Goal: Find specific page/section: Find specific page/section

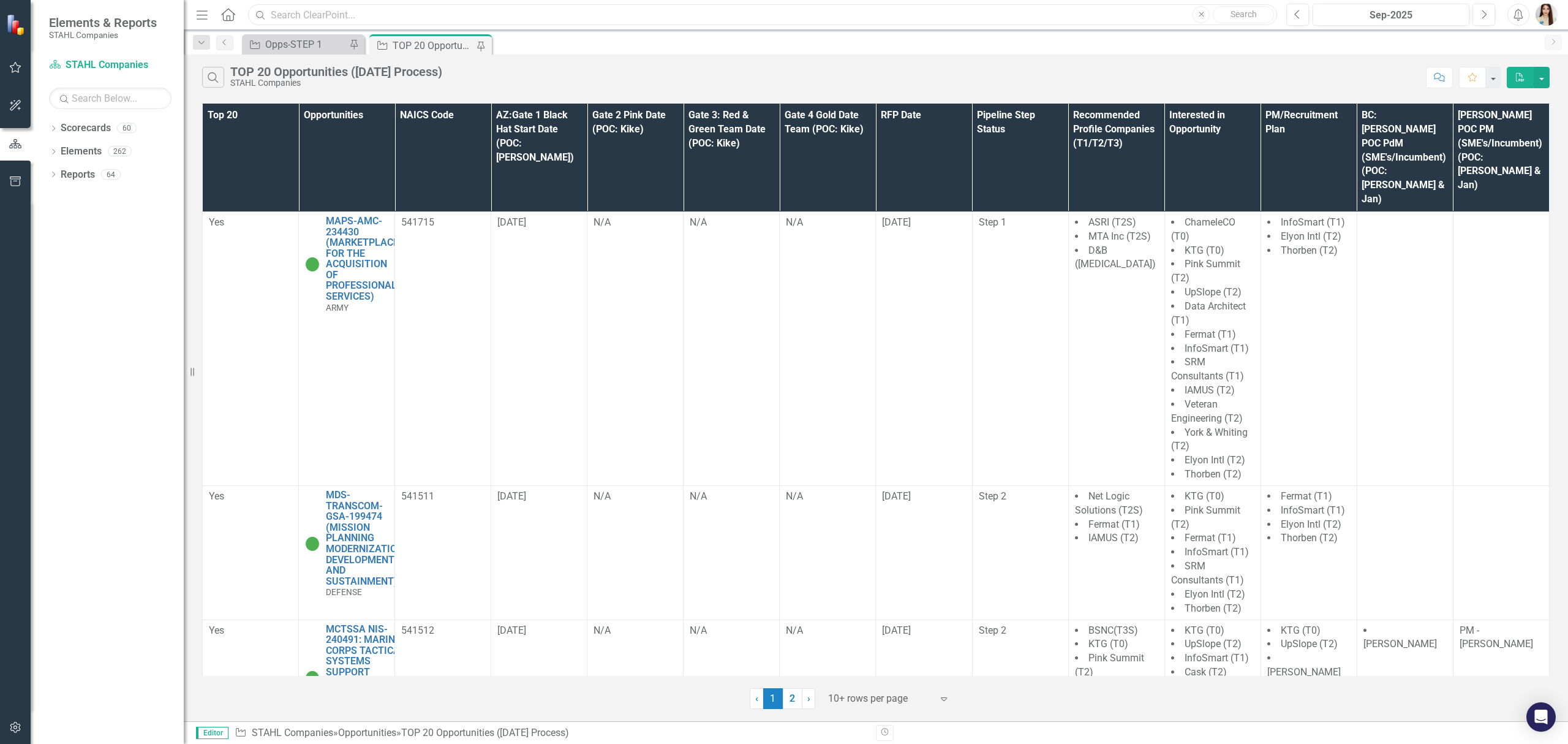
click at [563, 18] on input "text" at bounding box center [763, 15] width 1029 height 21
click at [114, 233] on div "Dropdown Scorecards 60 Dropdown [PERSON_NAME] Companies Dropdown ARMY ITES-3s D…" at bounding box center [107, 431] width 153 height 626
click at [473, 28] on div "Menu Home Search g6 mod Close Search Previous Sep-2025 Next Alerts User Edit Pr…" at bounding box center [876, 15] width 1384 height 30
click at [484, 16] on input "g6 mod" at bounding box center [763, 15] width 1029 height 21
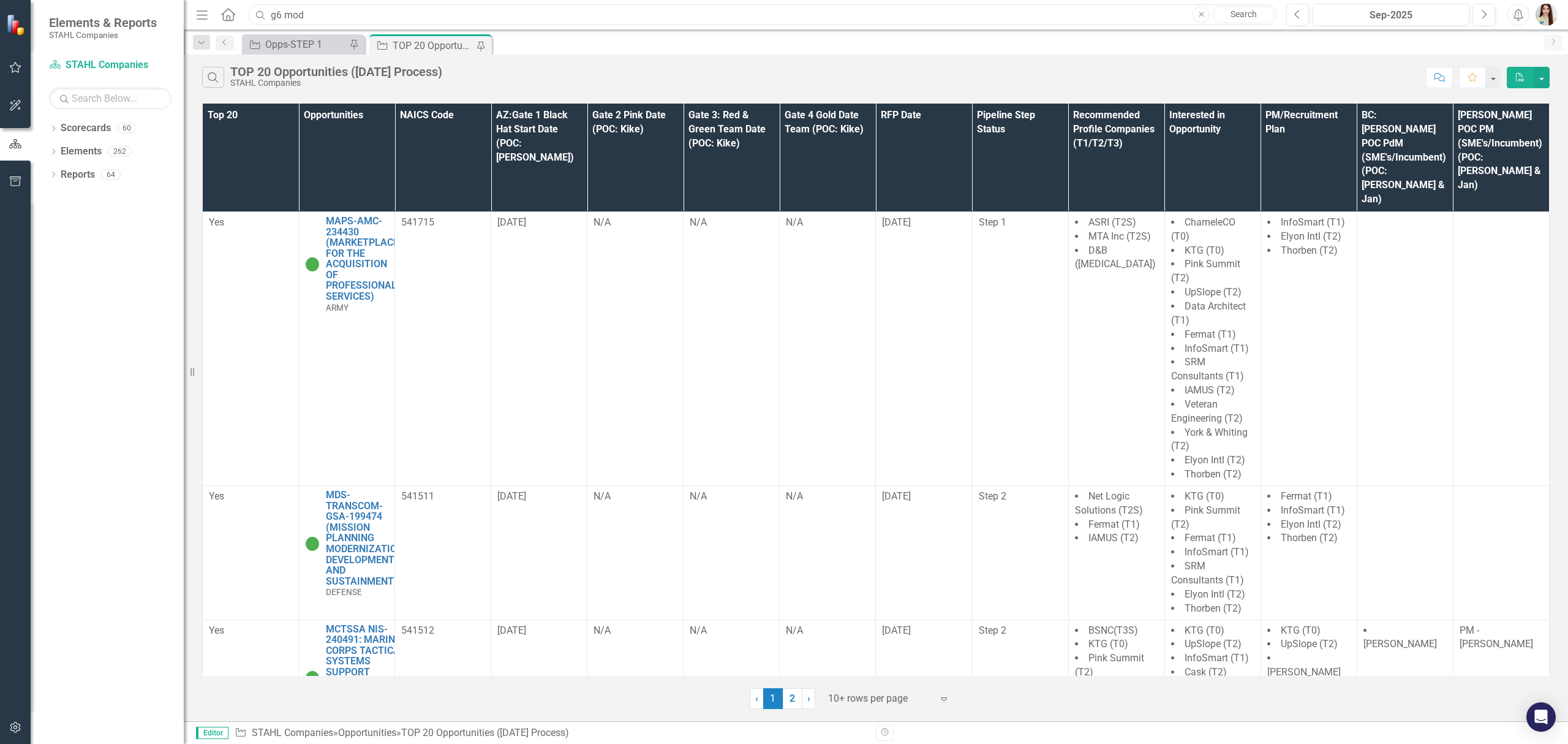
click at [484, 16] on input "g6 mod" at bounding box center [763, 15] width 1029 height 21
click at [485, 16] on input "g6 mod" at bounding box center [763, 15] width 1029 height 21
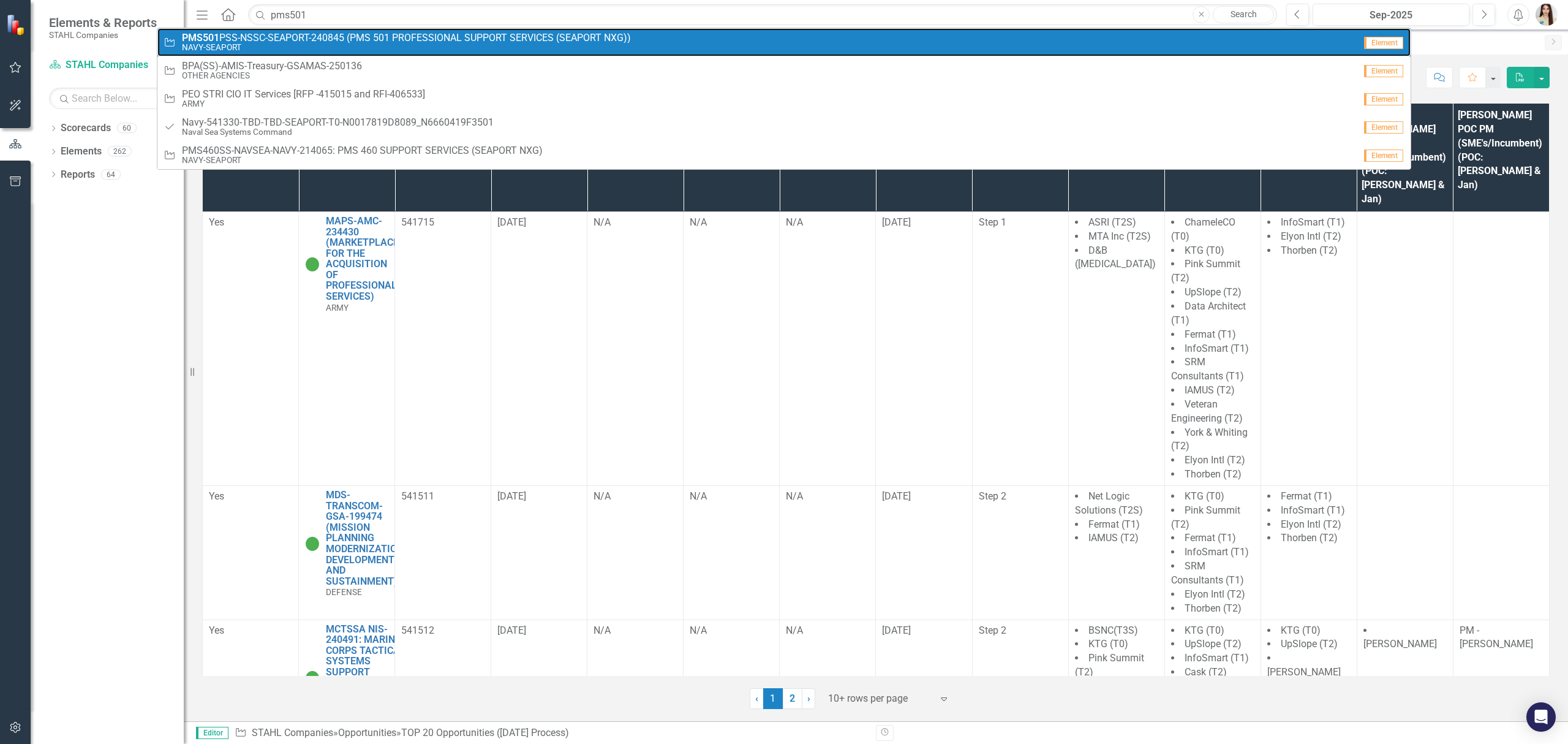
drag, startPoint x: 319, startPoint y: 40, endPoint x: 375, endPoint y: 27, distance: 57.5
click at [319, 40] on span "PMS501 PSS-NSSC-SEAPORT-240845 (PMS 501 PROFESSIONAL SUPPORT SERVICES (SEAPORT …" at bounding box center [407, 38] width 449 height 11
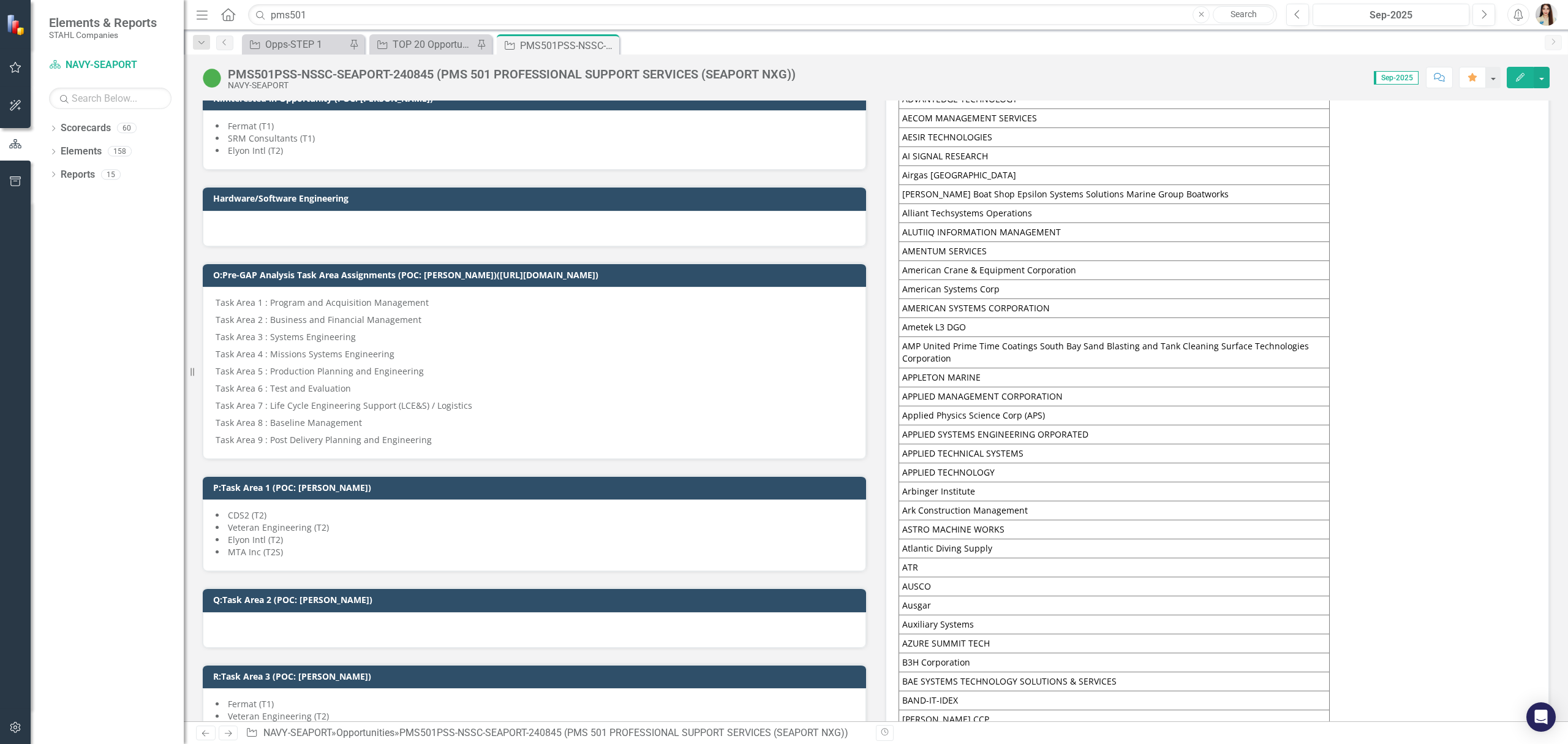
scroll to position [1062, 0]
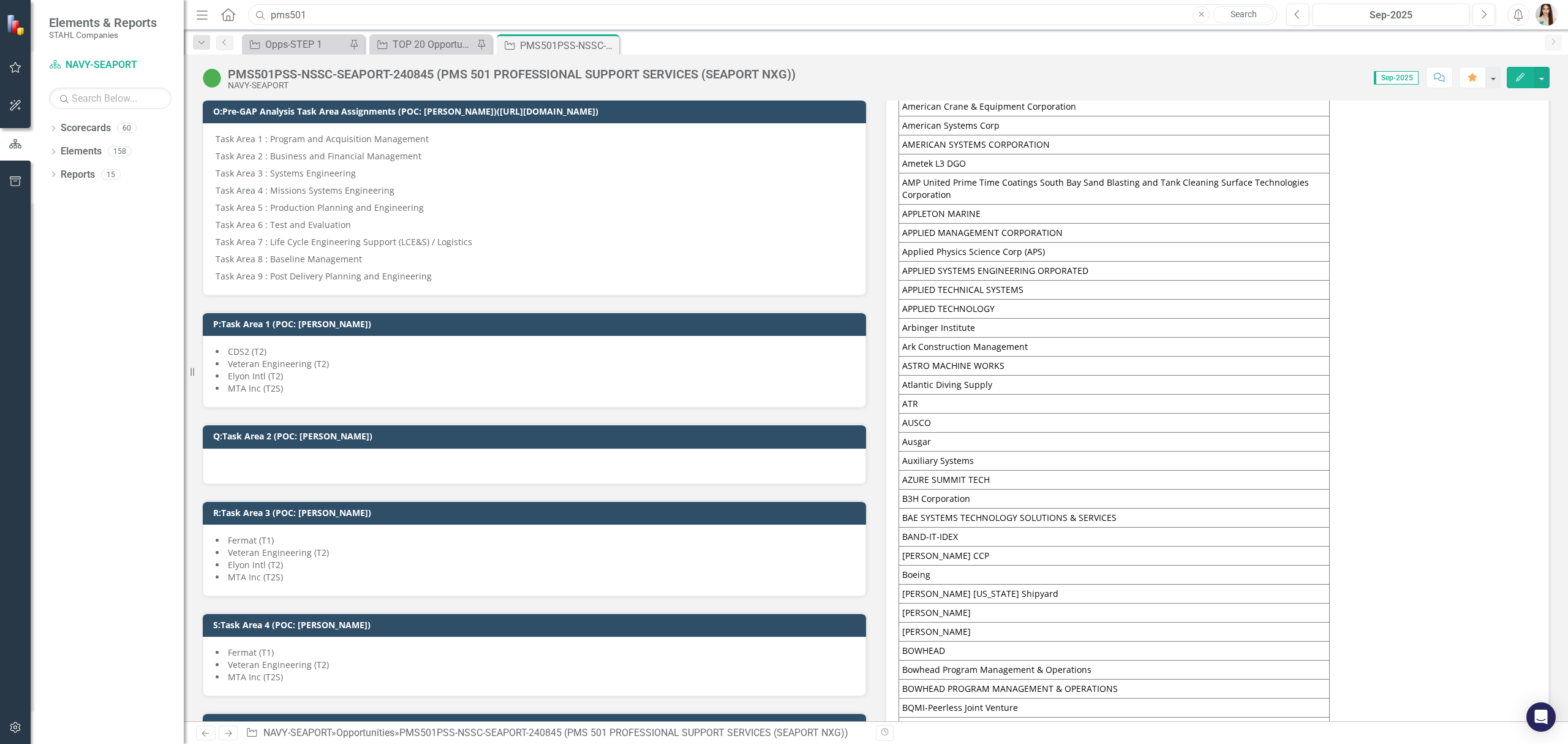
click at [425, 23] on input "pms501" at bounding box center [763, 15] width 1029 height 21
click at [425, 19] on input "pms501" at bounding box center [763, 15] width 1029 height 21
type input "FCFDTA"
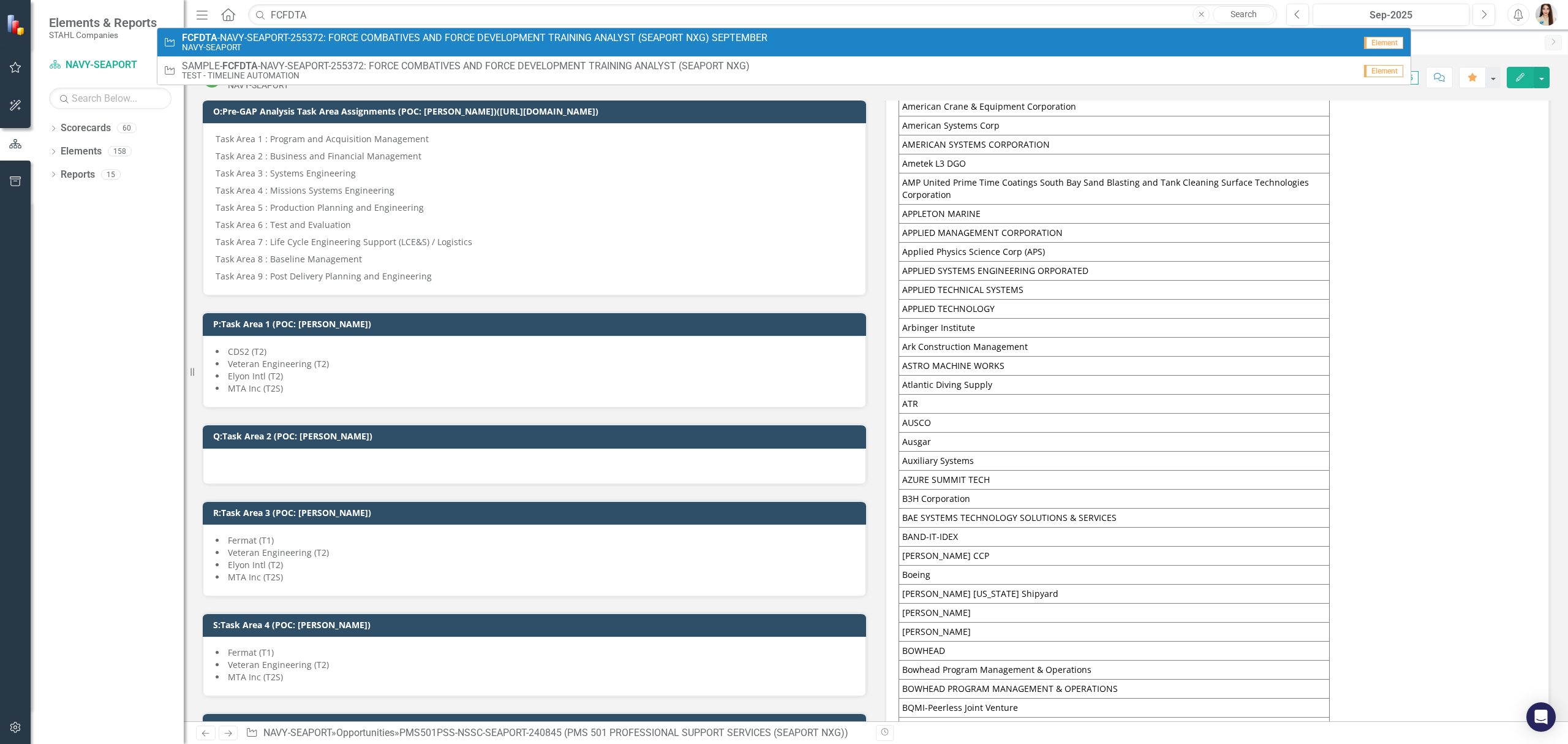
click at [273, 43] on small "NAVY-SEAPORT" at bounding box center [475, 47] width 586 height 9
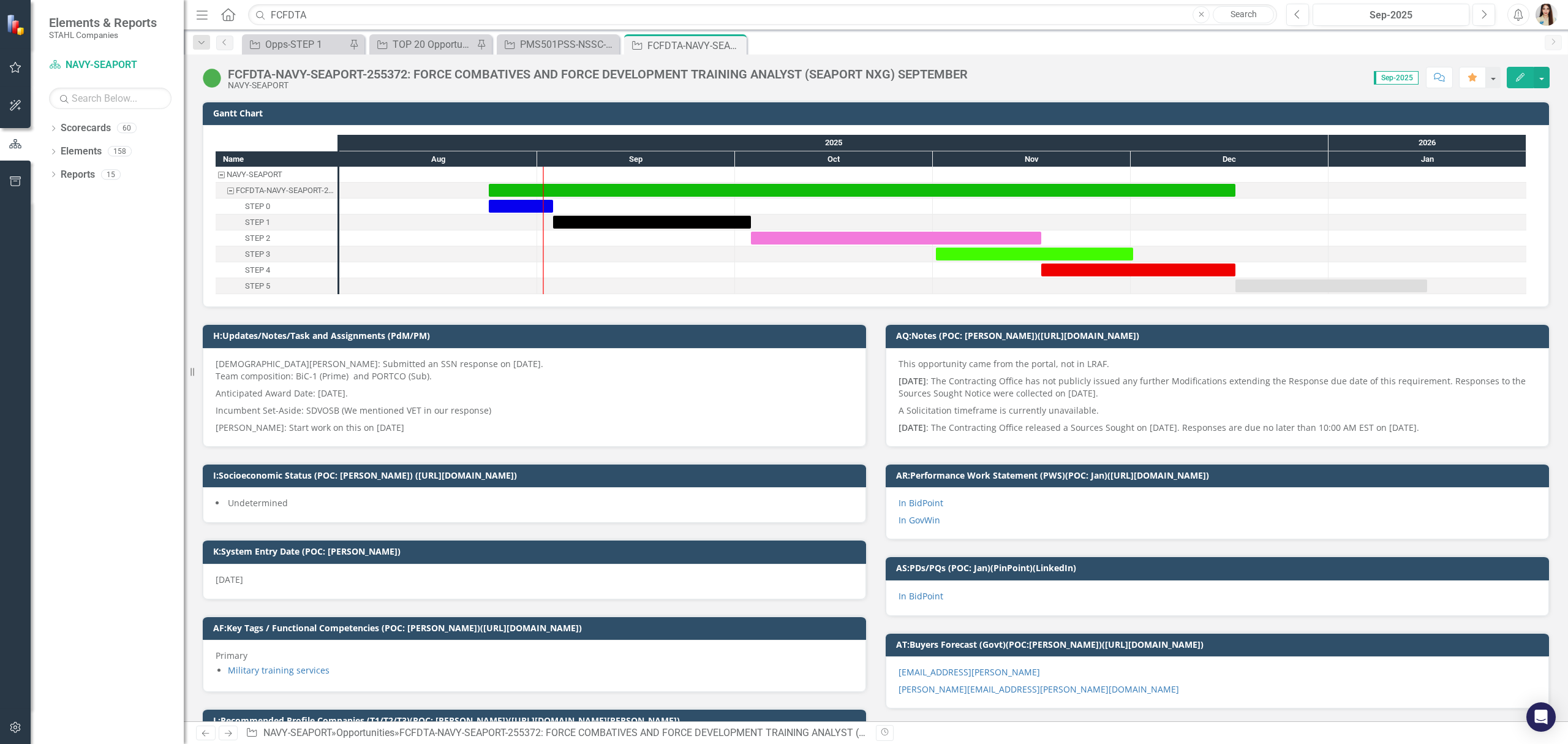
scroll to position [245, 0]
